Goal: Task Accomplishment & Management: Manage account settings

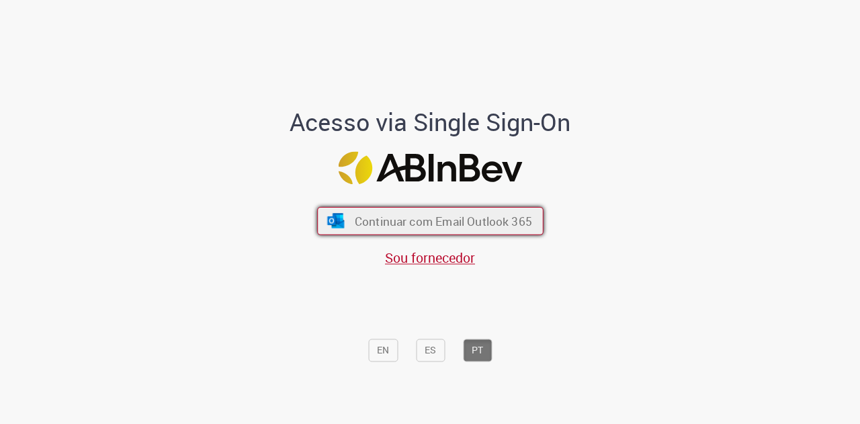
click at [464, 226] on span "Continuar com Email Outlook 365" at bounding box center [442, 220] width 177 height 15
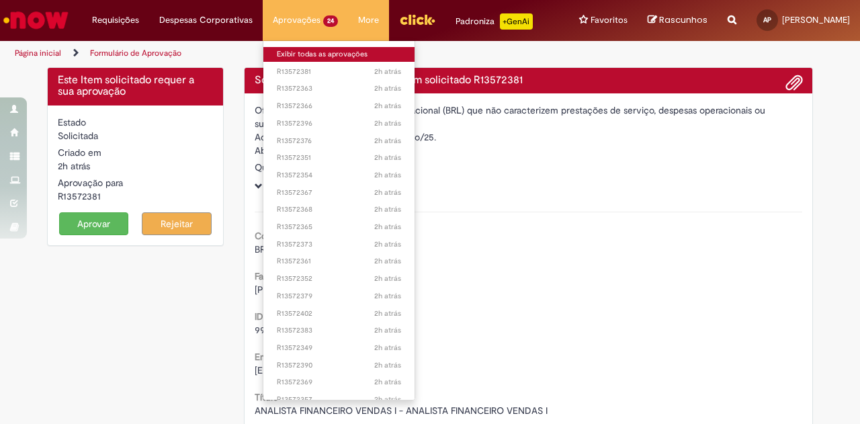
click at [312, 53] on link "Exibir todas as aprovações" at bounding box center [338, 54] width 151 height 15
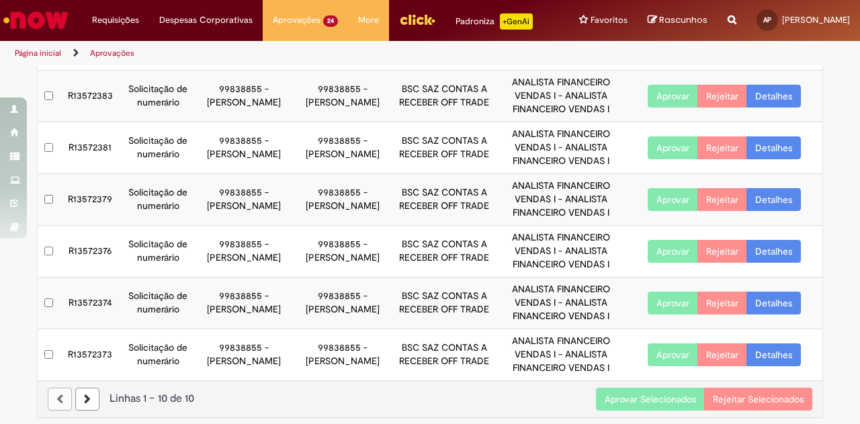
scroll to position [290, 0]
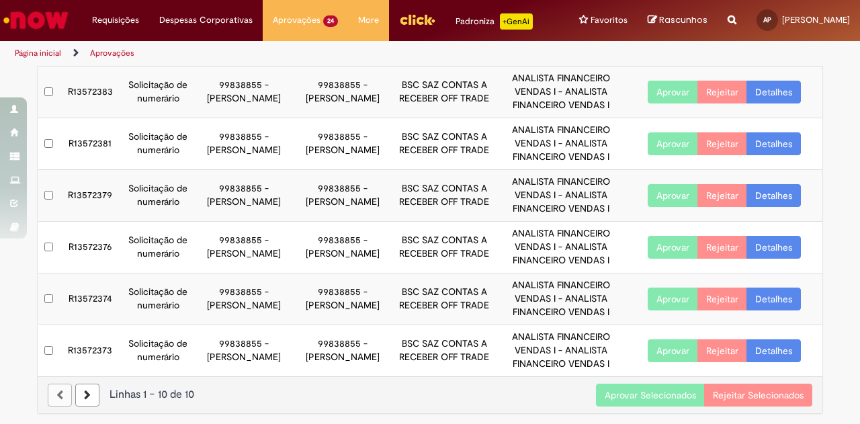
click at [623, 394] on button "Aprovar Selecionados" at bounding box center [650, 395] width 109 height 23
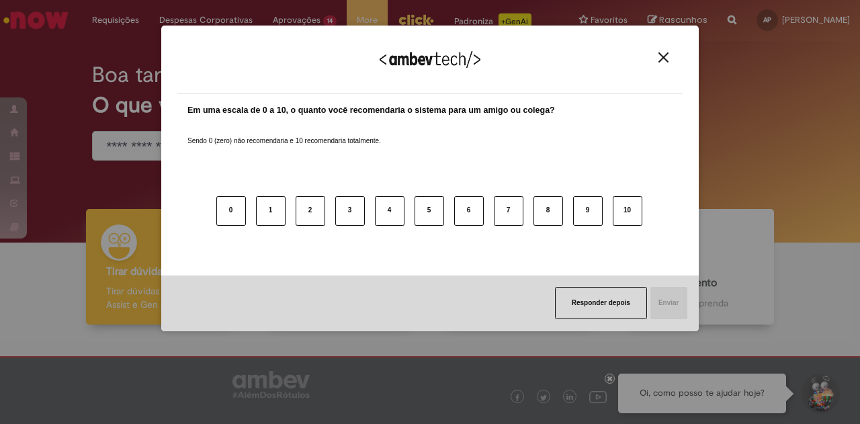
click at [319, 53] on div "Agradecemos seu feedback!" at bounding box center [429, 68] width 505 height 52
click at [669, 63] on button "Close" at bounding box center [664, 57] width 18 height 11
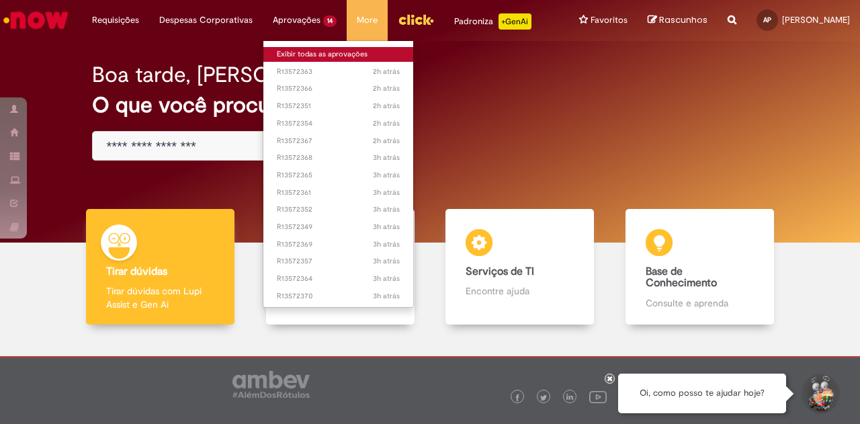
click at [317, 52] on link "Exibir todas as aprovações" at bounding box center [338, 54] width 150 height 15
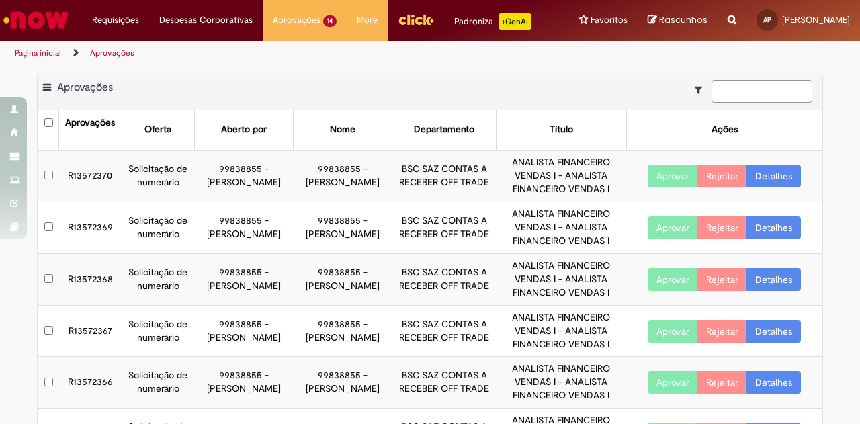
click at [48, 120] on th at bounding box center [48, 130] width 21 height 40
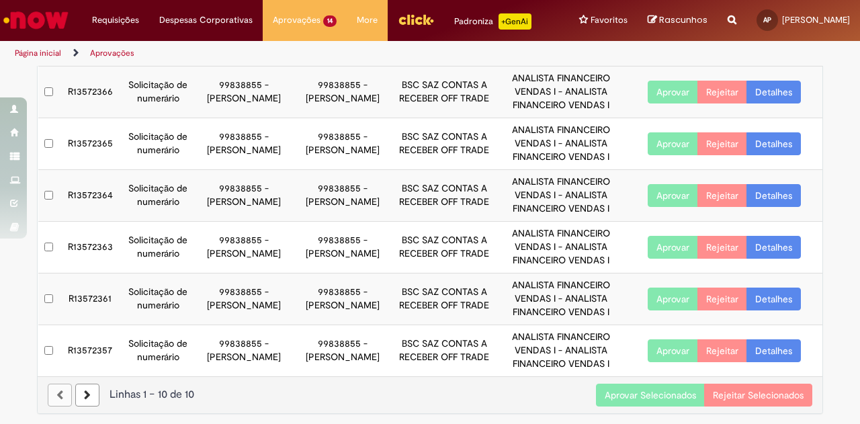
click at [651, 397] on button "Aprovar Selecionados" at bounding box center [650, 395] width 109 height 23
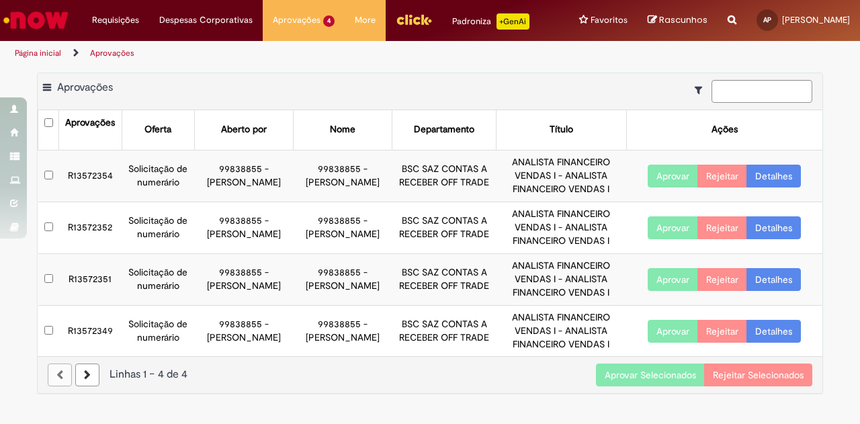
click at [628, 365] on button "Aprovar Selecionados" at bounding box center [650, 375] width 109 height 23
click at [637, 380] on button "Aprovar Selecionados" at bounding box center [650, 375] width 109 height 23
